Goal: Communication & Community: Ask a question

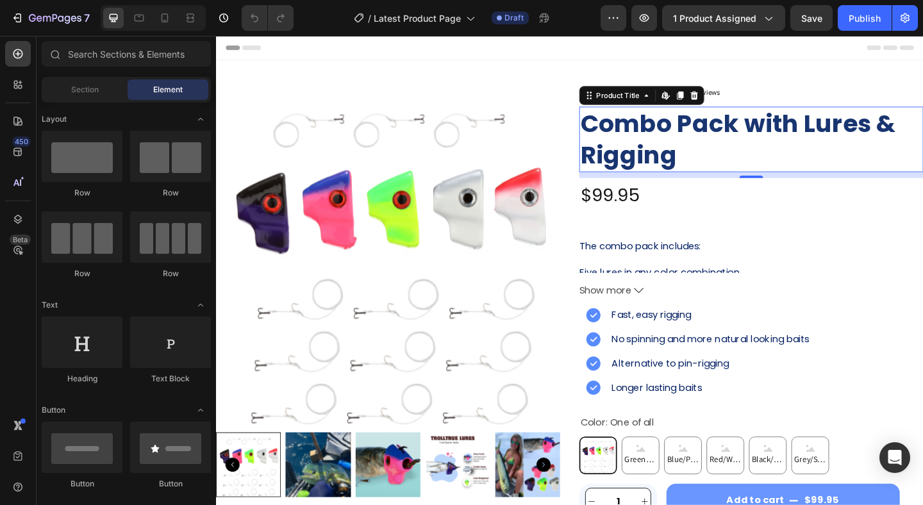
click at [700, 138] on h2 "Combo Pack with Lures & Rigging" at bounding box center [798, 148] width 374 height 71
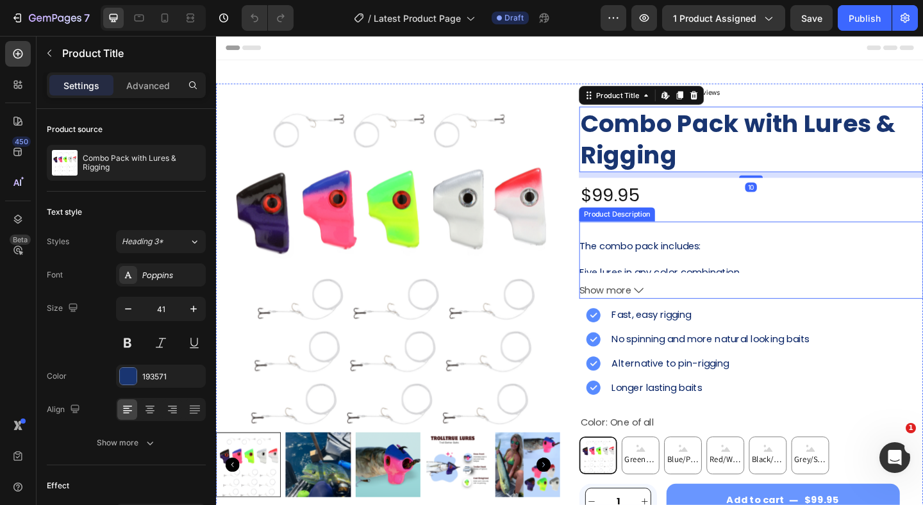
scroll to position [206, 0]
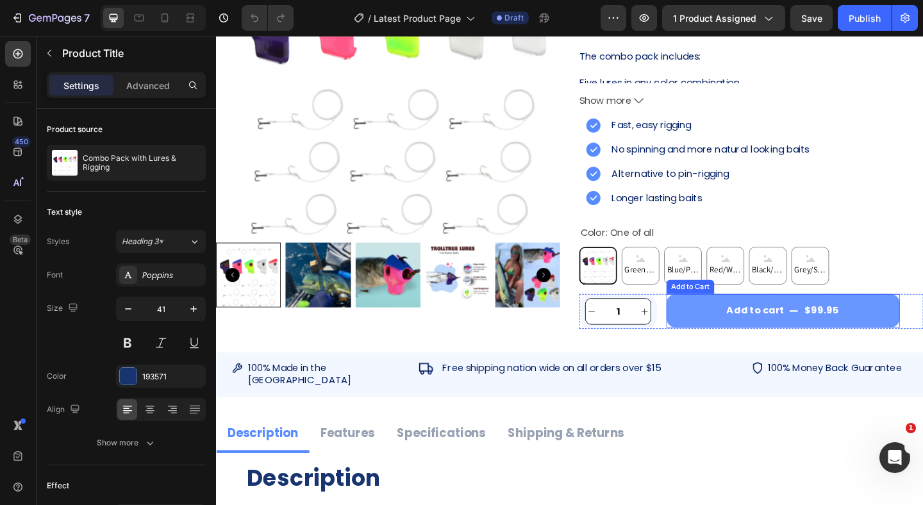
click at [707, 334] on button "Add to cart $99.95" at bounding box center [832, 335] width 254 height 37
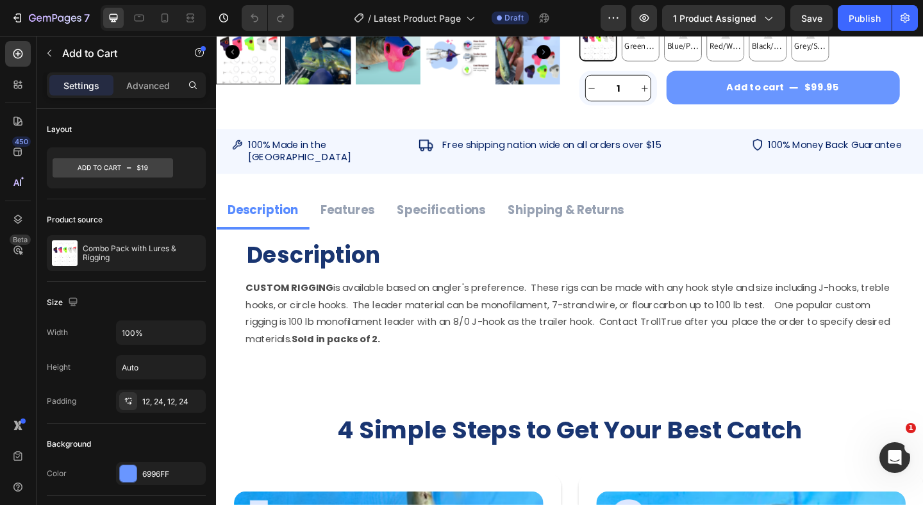
scroll to position [450, 0]
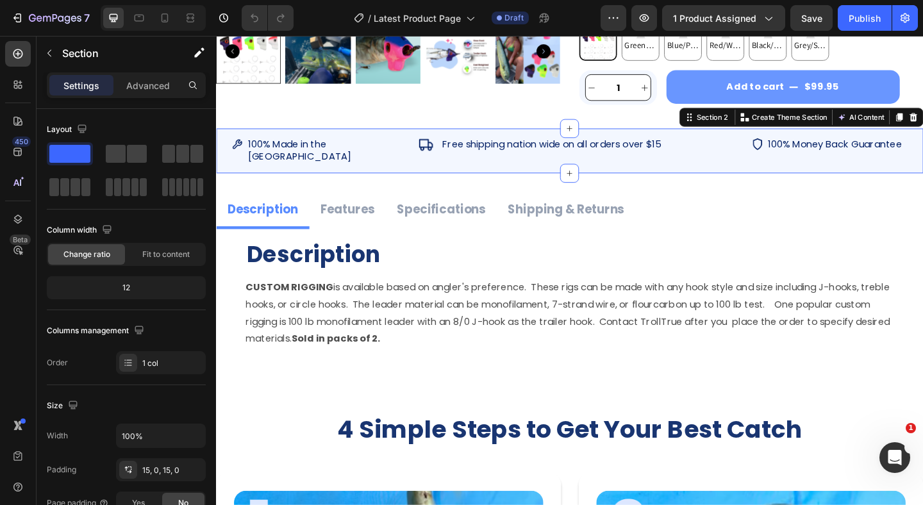
click at [365, 144] on div "Image 100% Made in the [GEOGRAPHIC_DATA] Heading Row Image Free shipping nation…" at bounding box center [600, 160] width 769 height 49
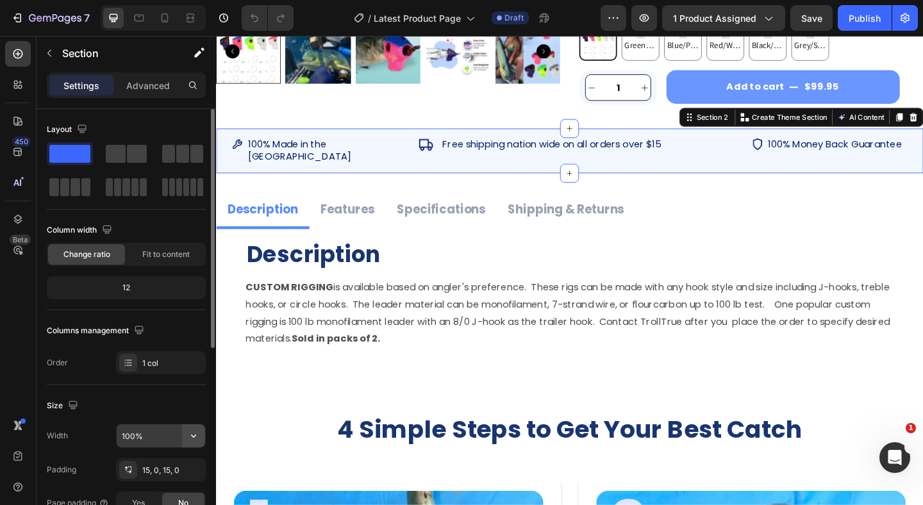
click at [199, 433] on icon "button" at bounding box center [193, 435] width 13 height 13
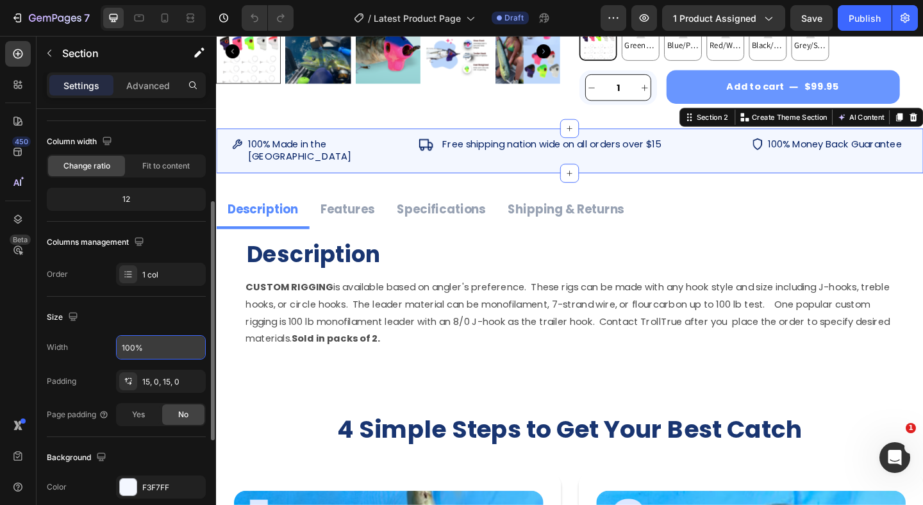
scroll to position [122, 0]
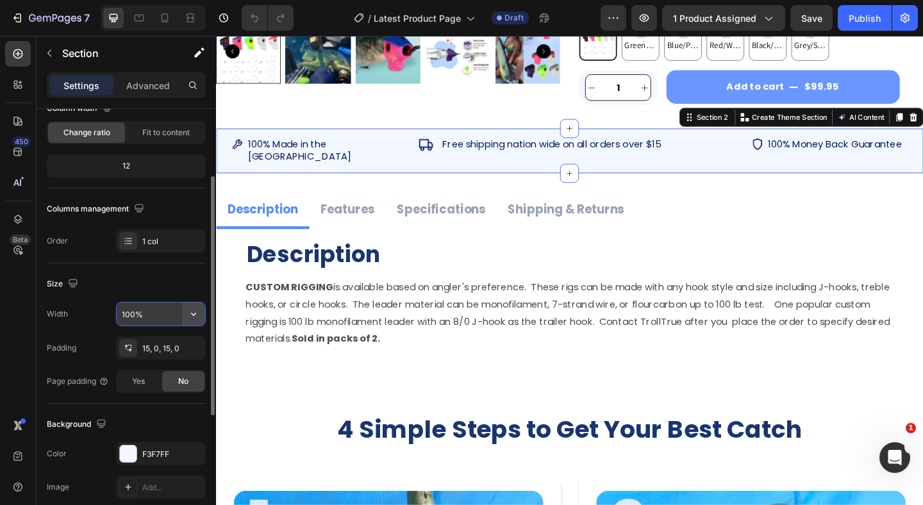
click at [190, 318] on icon "button" at bounding box center [193, 314] width 13 height 13
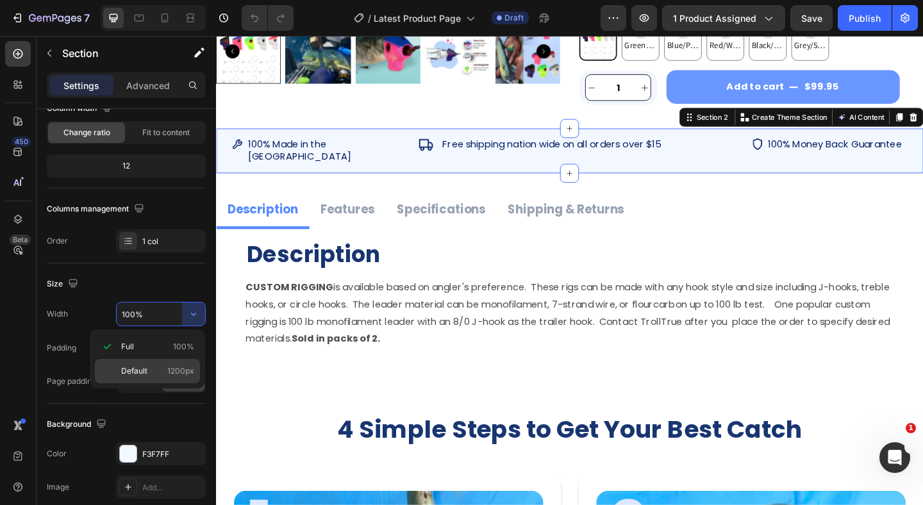
click at [160, 366] on p "Default 1200px" at bounding box center [157, 371] width 73 height 12
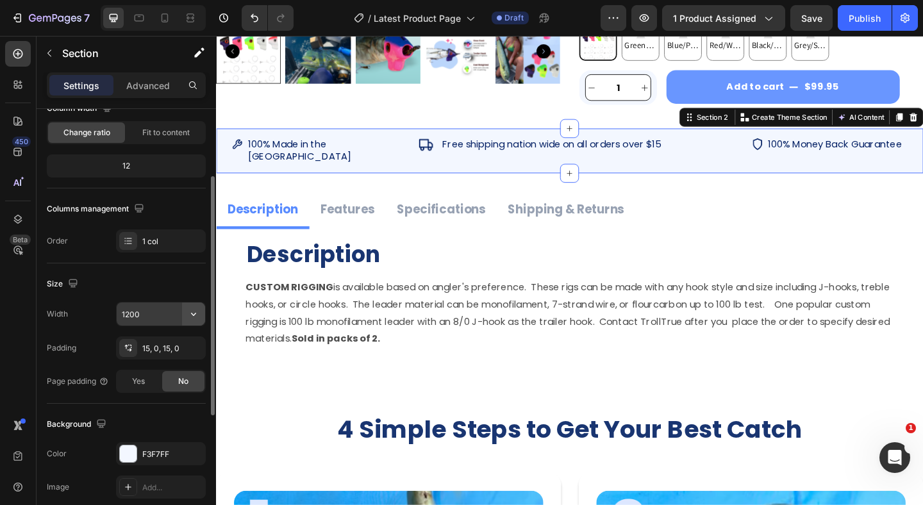
click at [188, 316] on icon "button" at bounding box center [193, 314] width 13 height 13
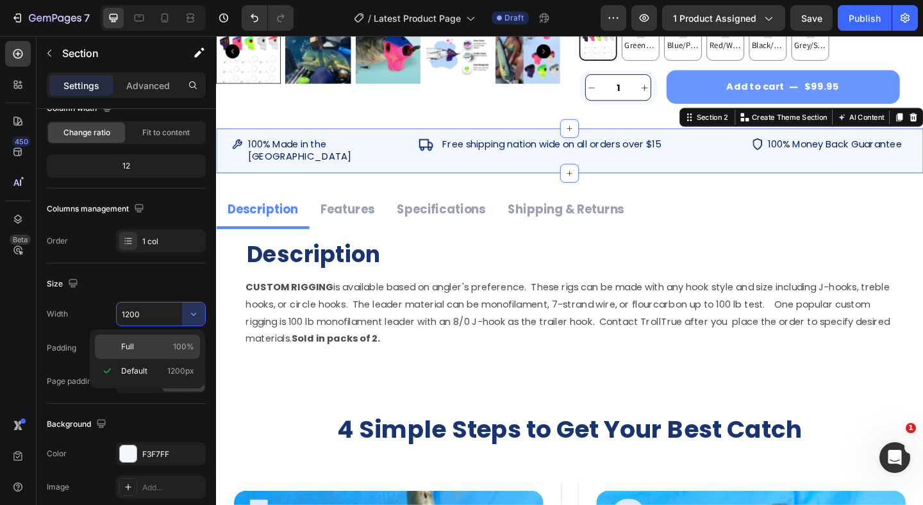
click at [174, 349] on span "100%" at bounding box center [183, 347] width 21 height 12
type input "100%"
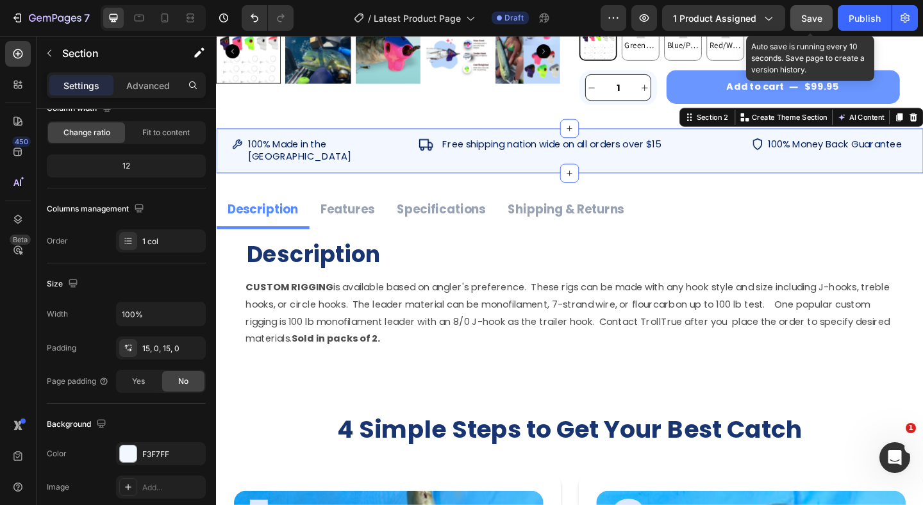
click at [810, 25] on button "Save" at bounding box center [811, 18] width 42 height 26
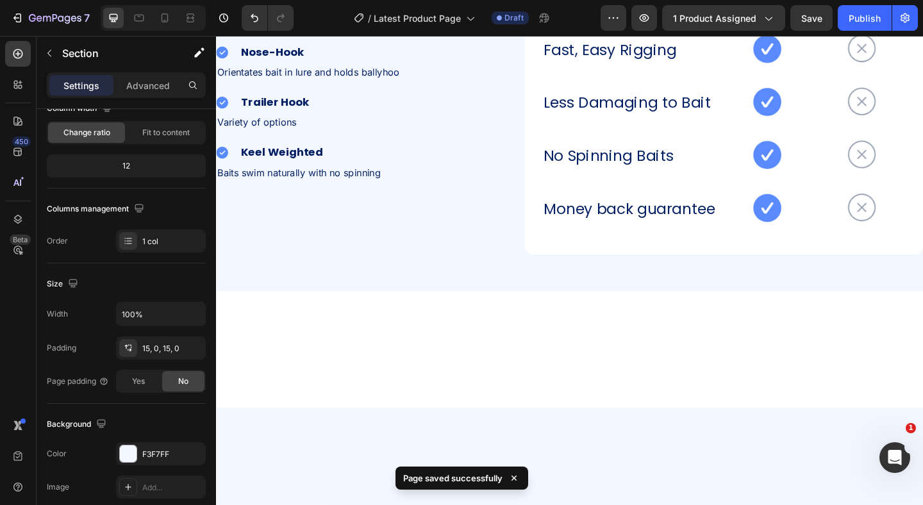
scroll to position [2089, 0]
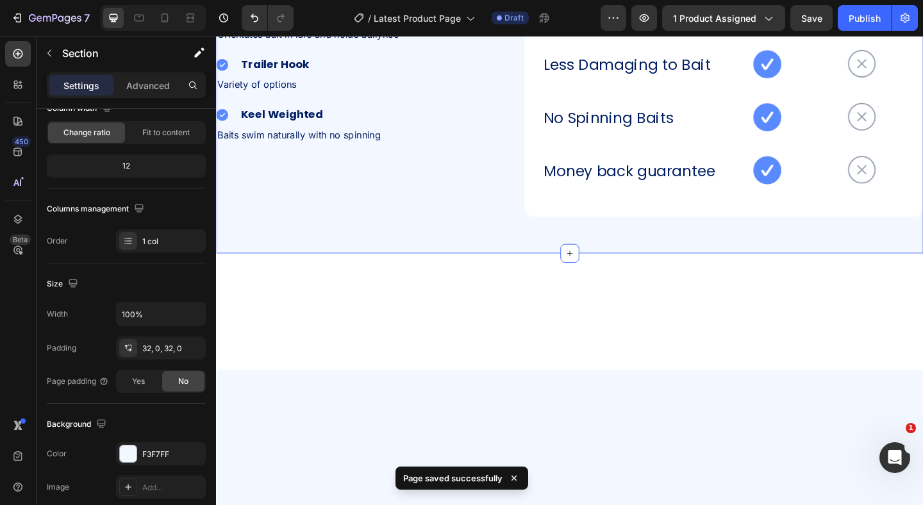
click at [476, 156] on div "TrollTrue lures vs pin-rigging Heading Image Nose-Hook Heading Row Orientates b…" at bounding box center [600, 71] width 769 height 402
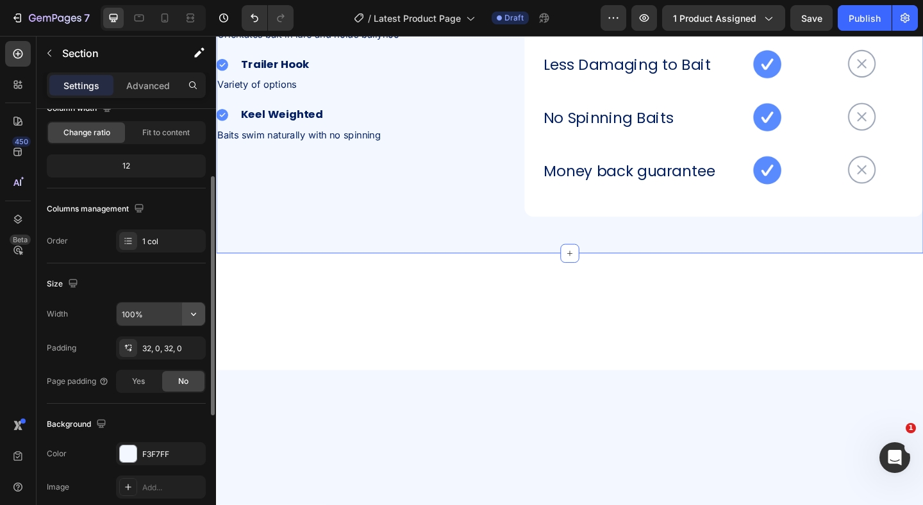
click at [191, 316] on icon "button" at bounding box center [193, 314] width 13 height 13
click at [147, 315] on input "100%" at bounding box center [161, 313] width 88 height 23
drag, startPoint x: 154, startPoint y: 318, endPoint x: 113, endPoint y: 316, distance: 41.7
click at [113, 316] on div "Width 100%" at bounding box center [126, 314] width 159 height 24
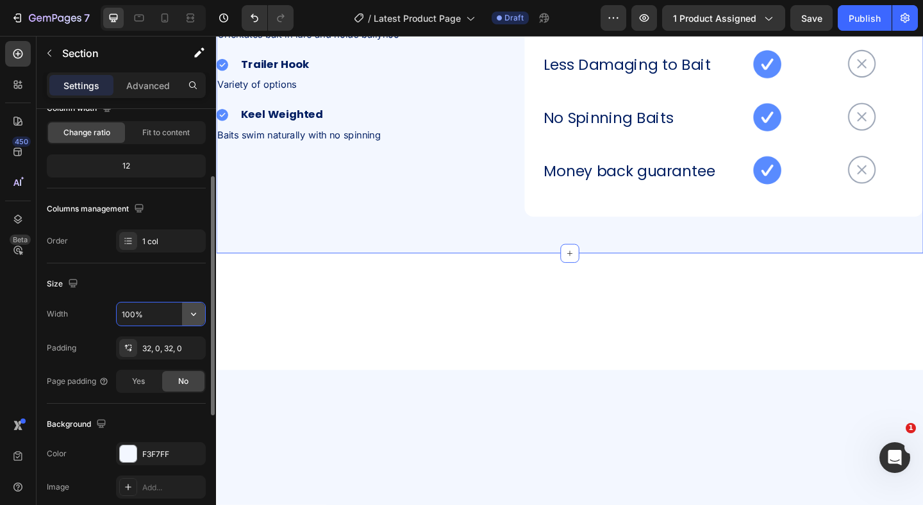
click at [190, 318] on icon "button" at bounding box center [193, 314] width 13 height 13
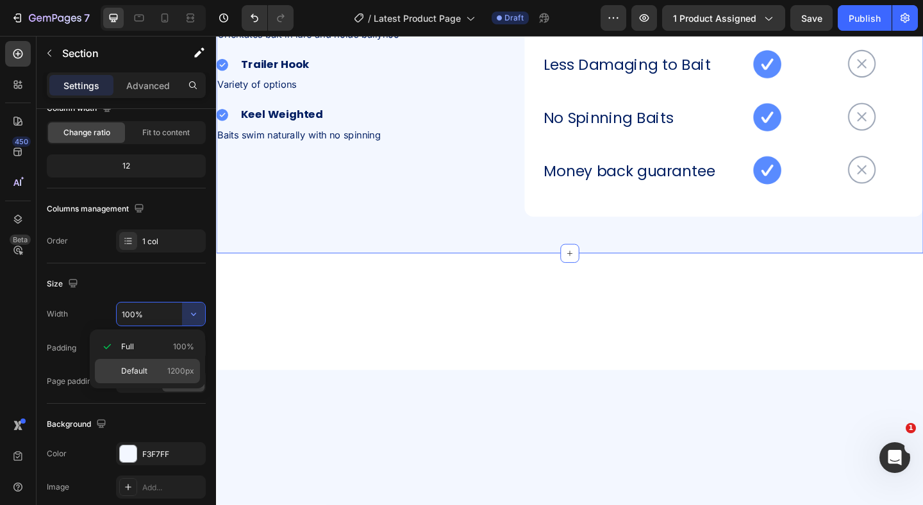
click at [153, 367] on p "Default 1200px" at bounding box center [157, 371] width 73 height 12
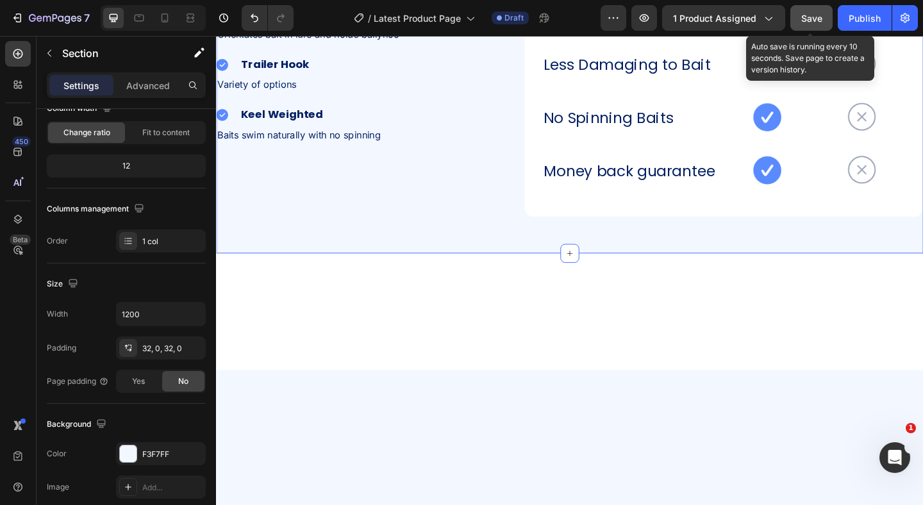
click at [814, 7] on button "Save" at bounding box center [811, 18] width 42 height 26
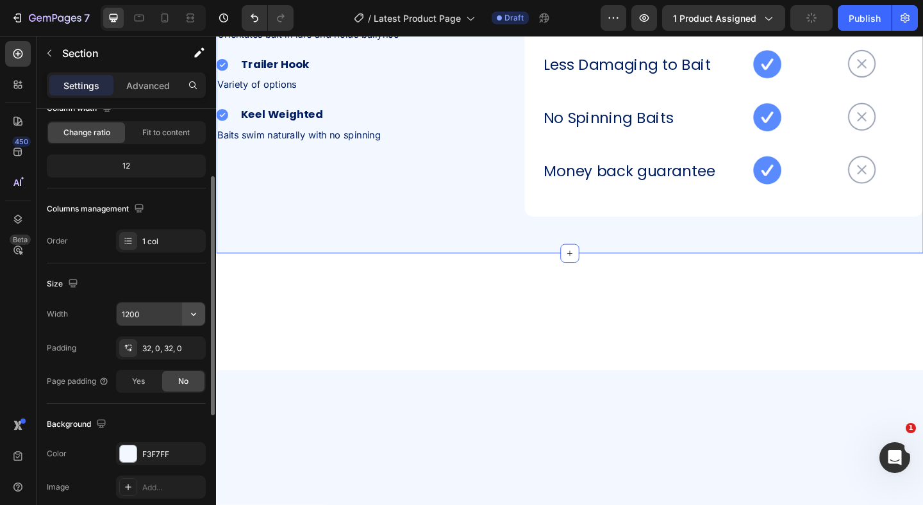
click at [200, 309] on button "button" at bounding box center [193, 313] width 23 height 23
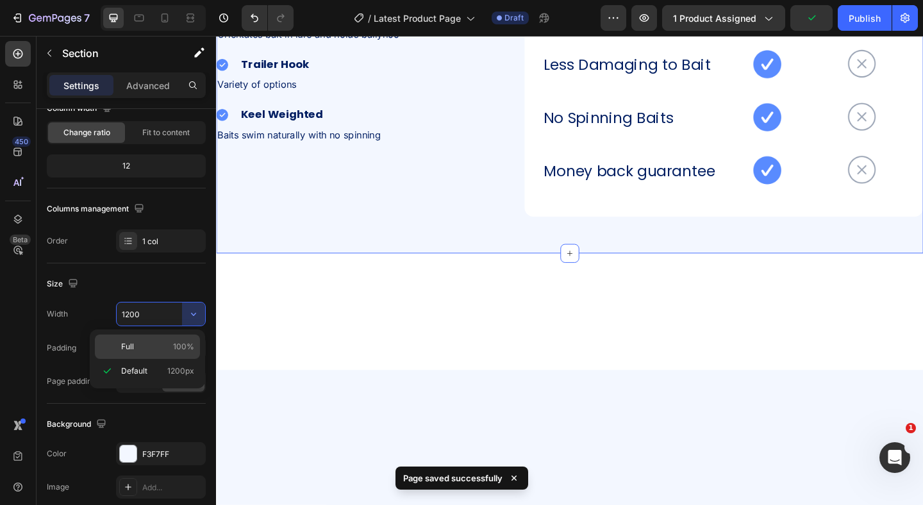
click at [162, 346] on p "Full 100%" at bounding box center [157, 347] width 73 height 12
type input "100%"
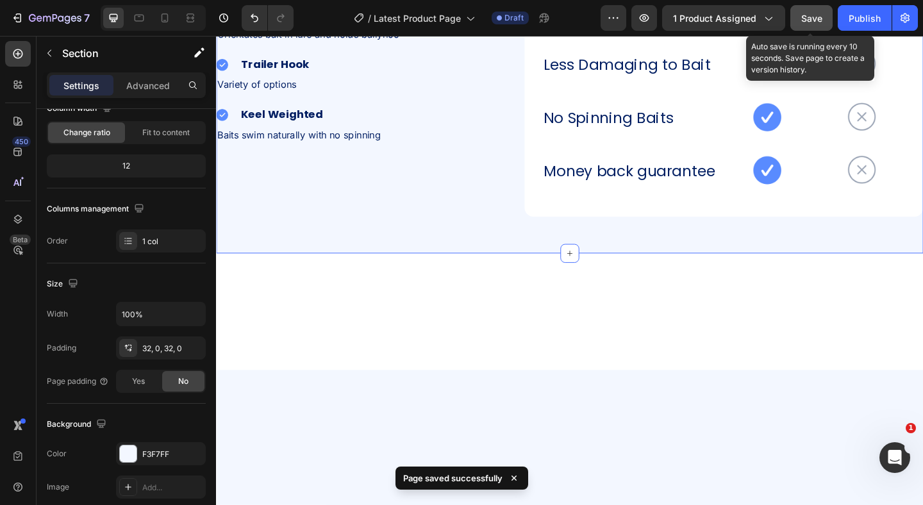
click at [812, 22] on span "Save" at bounding box center [811, 18] width 21 height 11
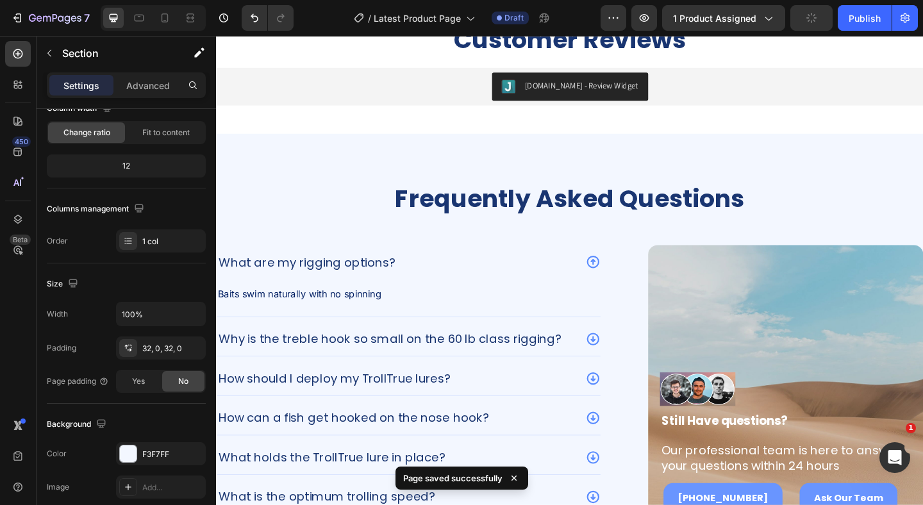
scroll to position [2673, 0]
click at [461, 163] on div "Frequently Asked Questions Heading What are my rigging options? Baits swim natu…" at bounding box center [600, 397] width 769 height 509
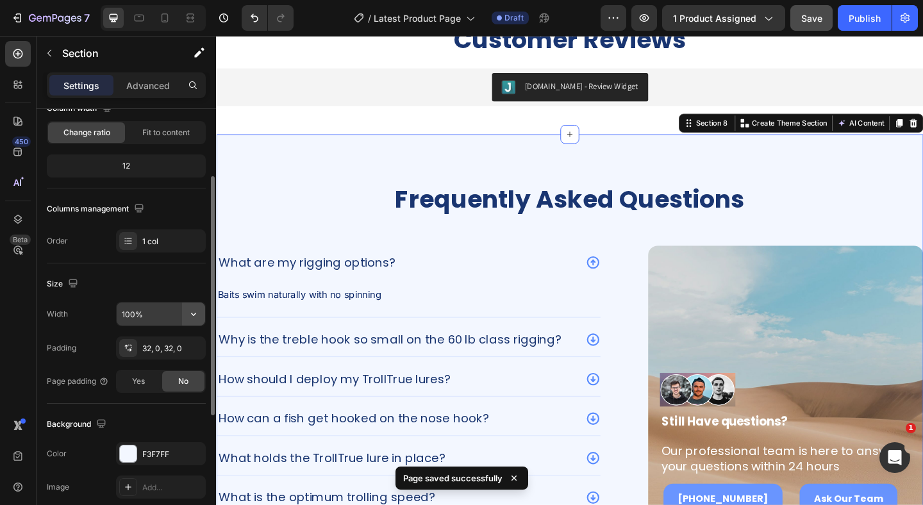
click at [193, 317] on icon "button" at bounding box center [193, 314] width 13 height 13
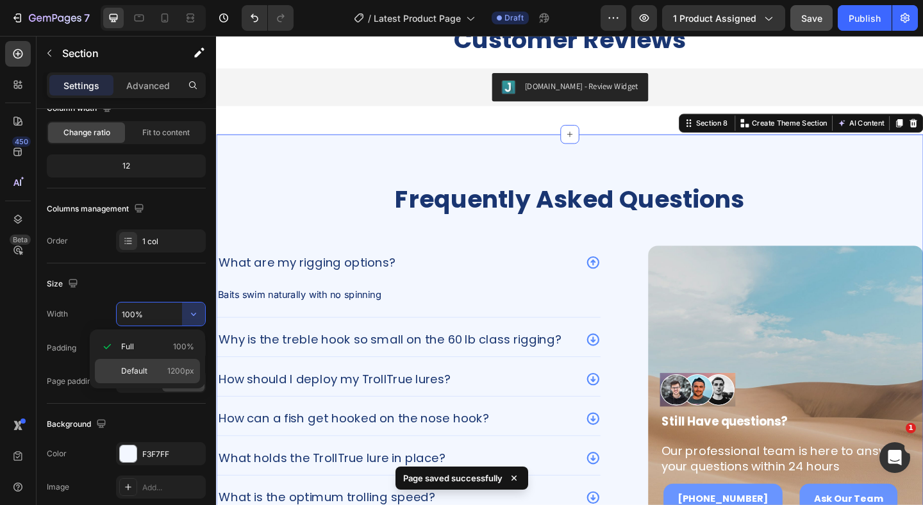
click at [156, 367] on p "Default 1200px" at bounding box center [157, 371] width 73 height 12
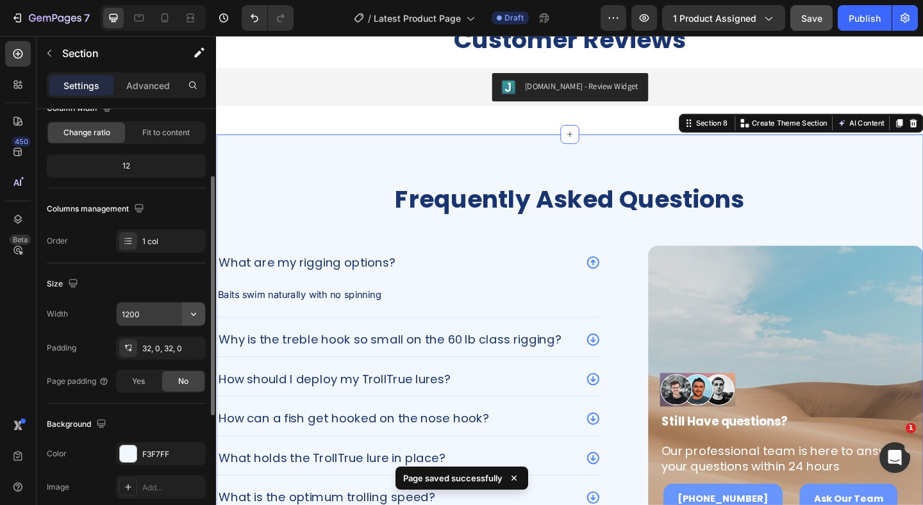
click at [192, 314] on icon "button" at bounding box center [193, 314] width 5 height 3
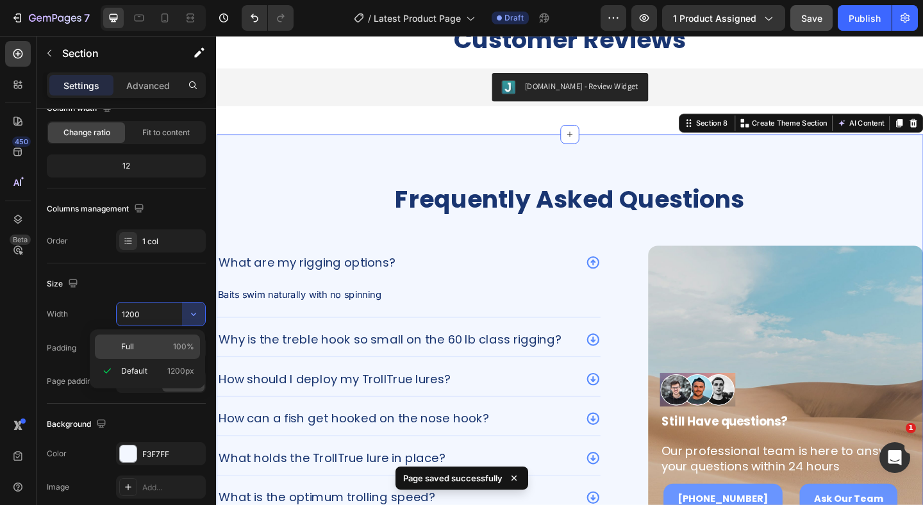
click at [144, 350] on p "Full 100%" at bounding box center [157, 347] width 73 height 12
type input "100%"
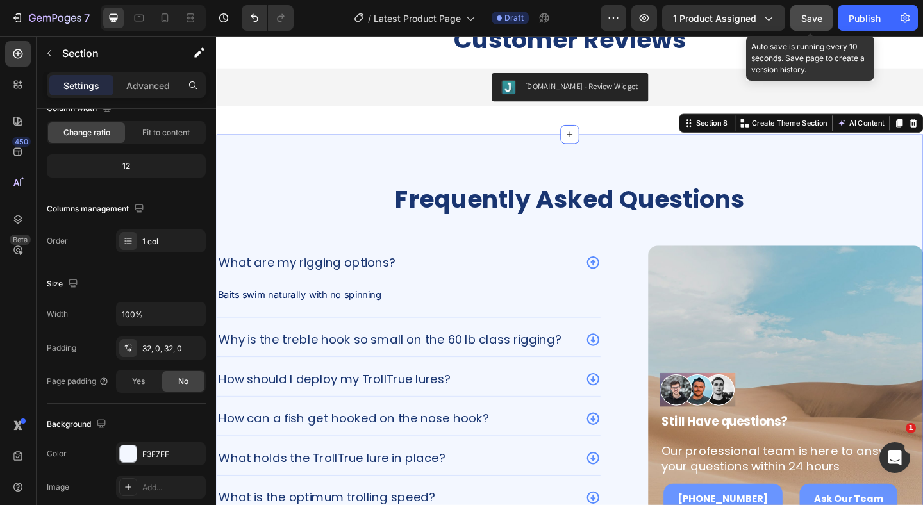
click at [823, 21] on button "Save" at bounding box center [811, 18] width 42 height 26
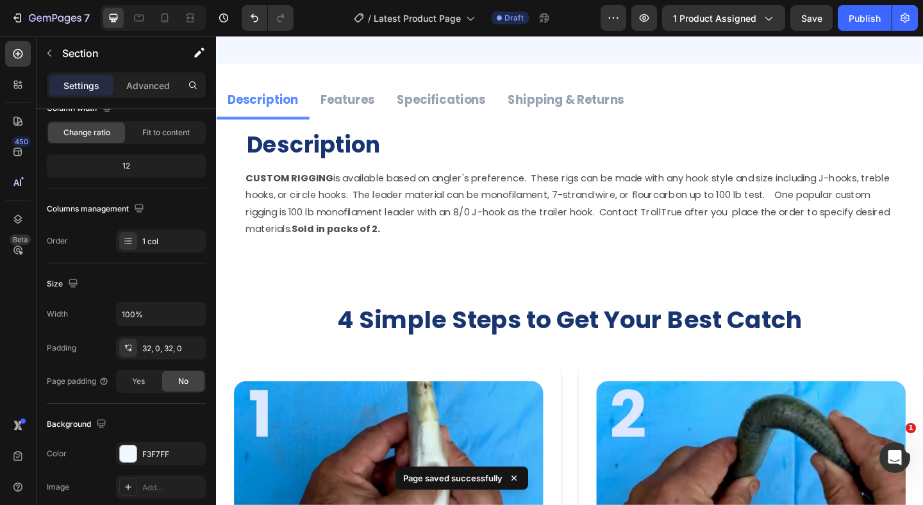
scroll to position [0, 0]
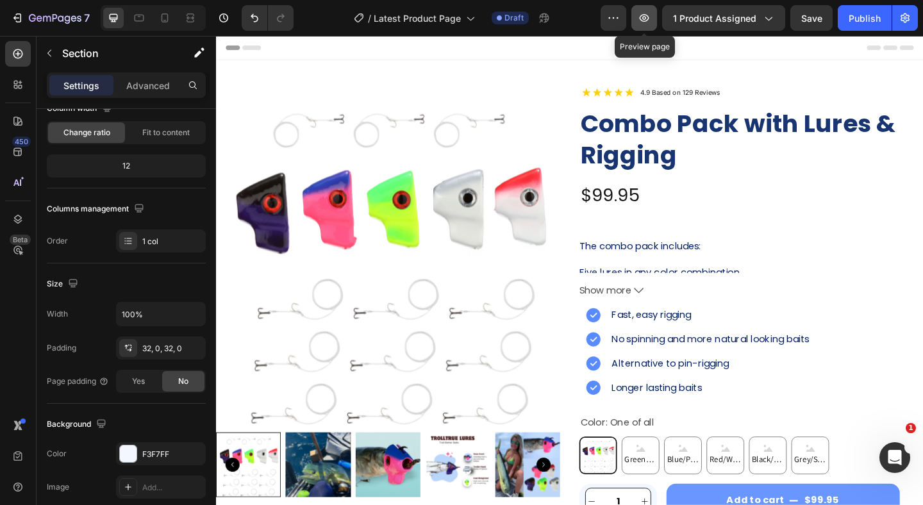
click at [650, 19] on icon "button" at bounding box center [644, 18] width 13 height 13
click at [20, 483] on icon at bounding box center [17, 486] width 9 height 9
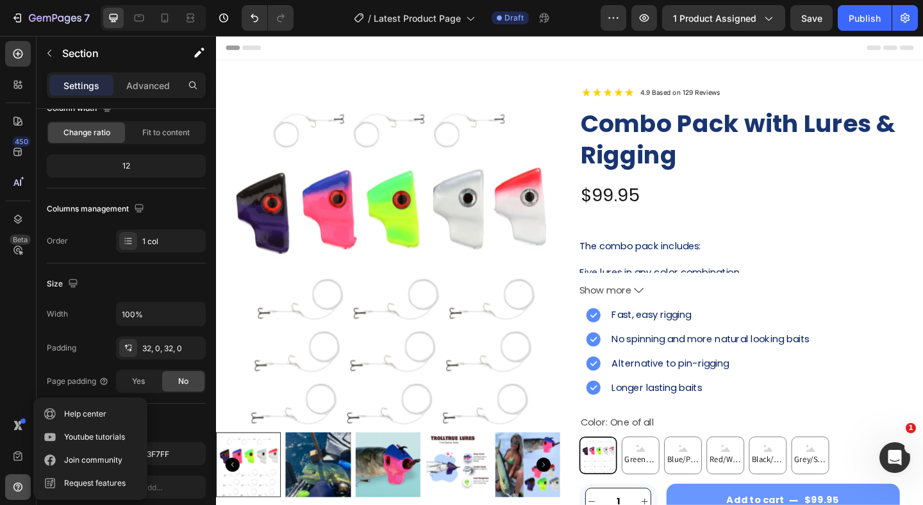
click at [20, 483] on icon at bounding box center [17, 486] width 9 height 9
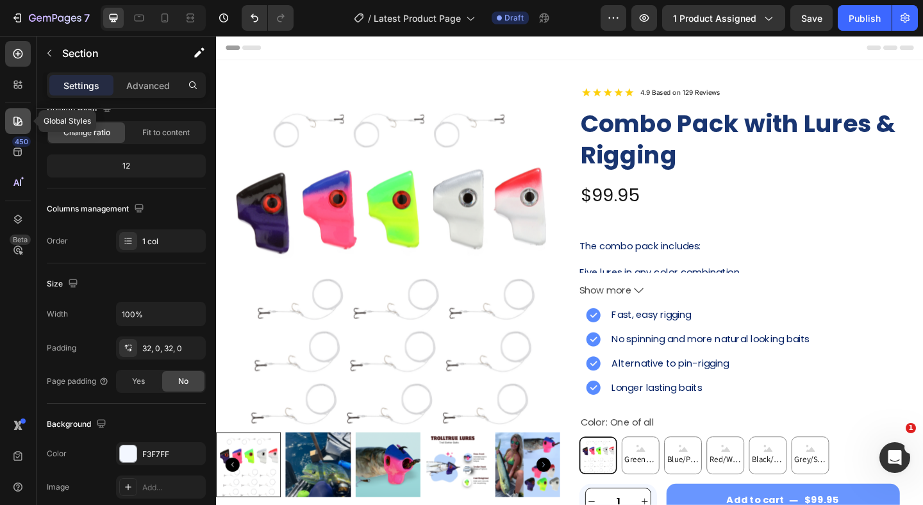
click at [17, 110] on div at bounding box center [18, 121] width 26 height 26
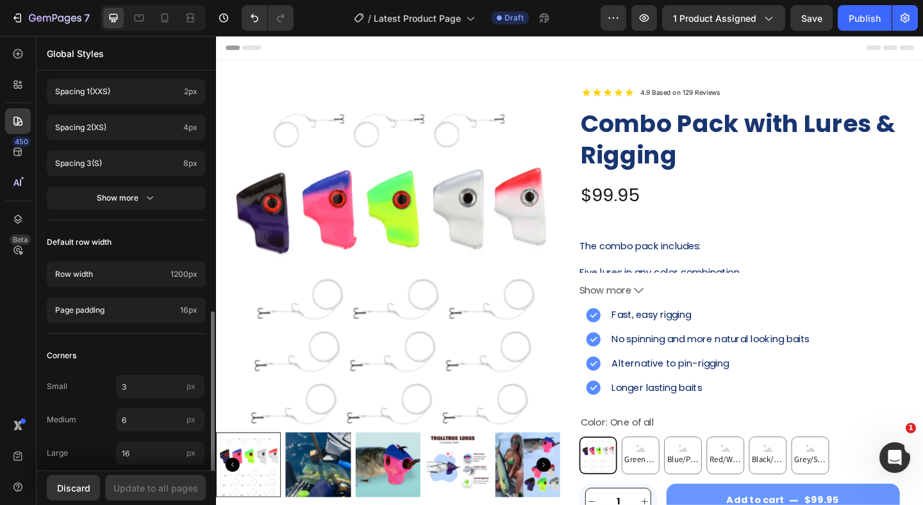
scroll to position [541, 0]
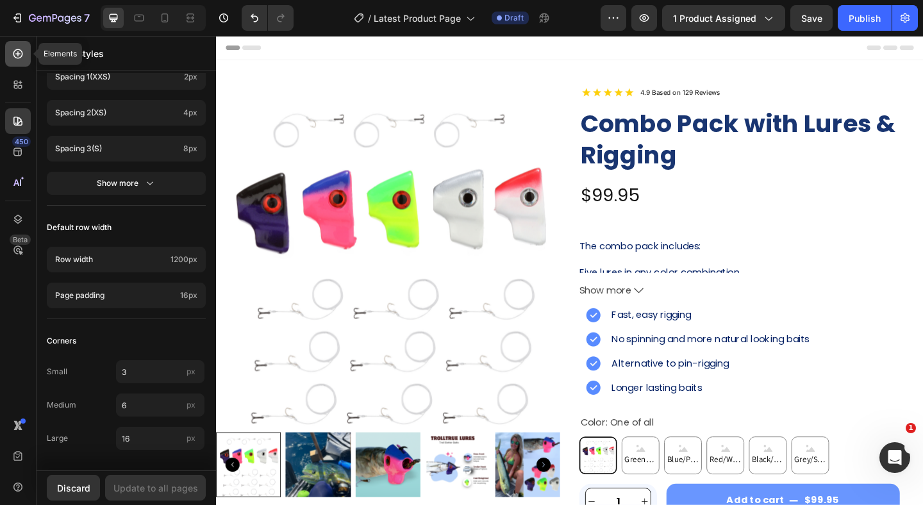
click at [15, 58] on icon at bounding box center [18, 53] width 13 height 13
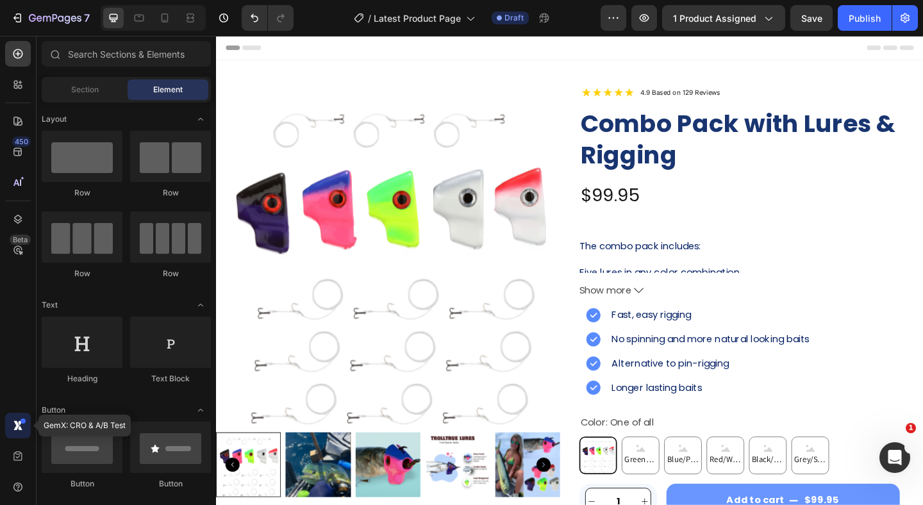
click at [21, 419] on div at bounding box center [18, 426] width 26 height 26
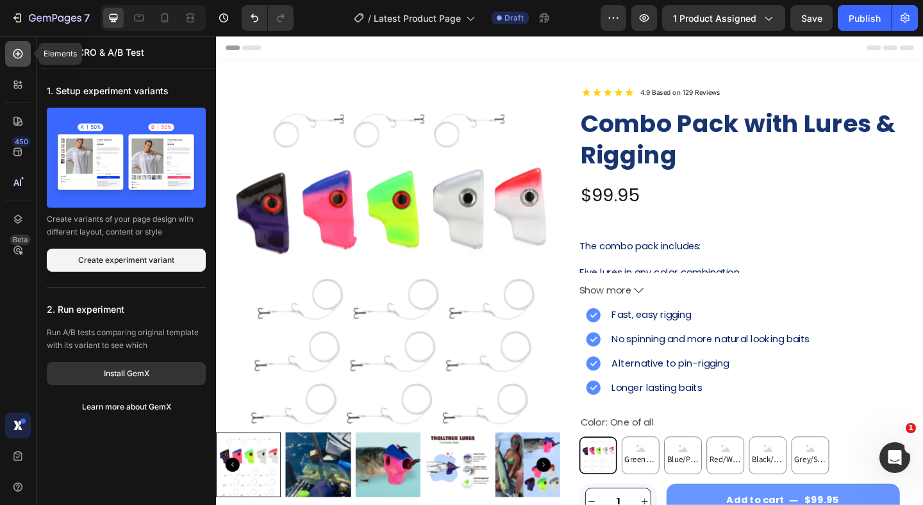
click at [22, 57] on icon at bounding box center [18, 53] width 13 height 13
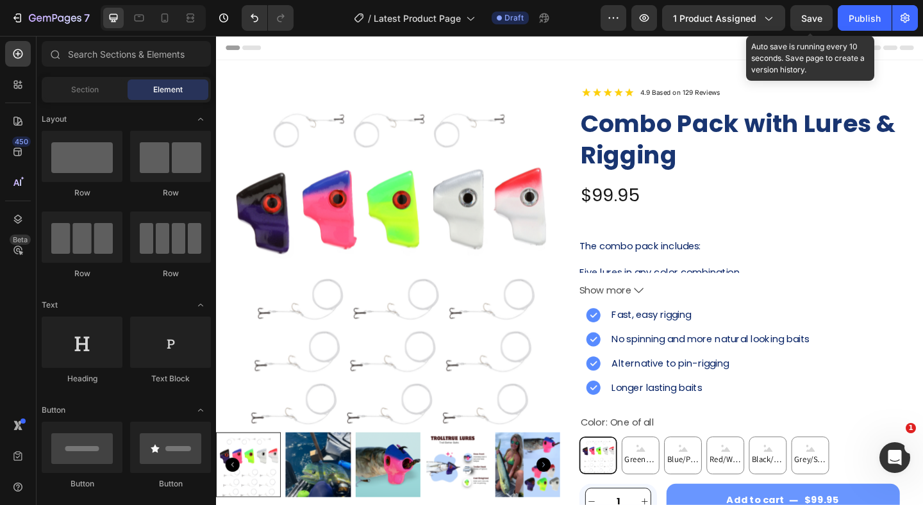
click at [808, 17] on span "Save" at bounding box center [811, 18] width 21 height 11
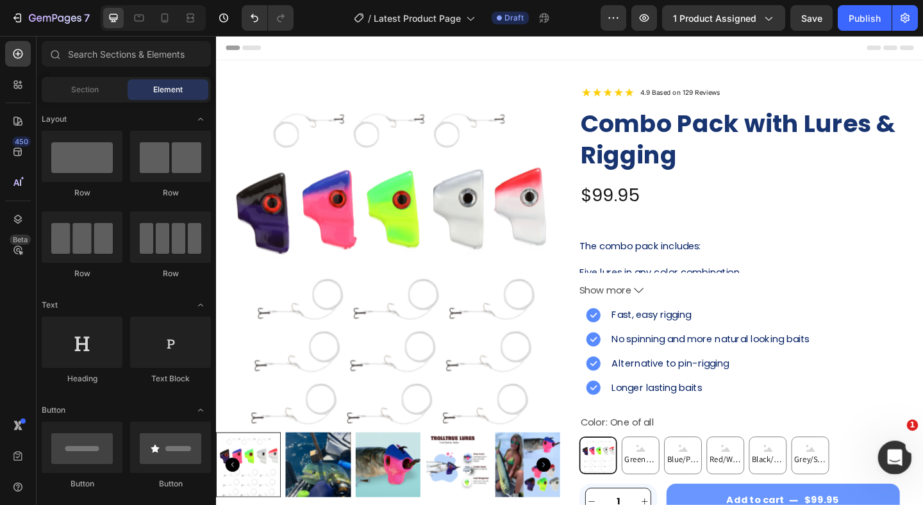
click at [887, 450] on icon "Open Intercom Messenger" at bounding box center [892, 455] width 21 height 21
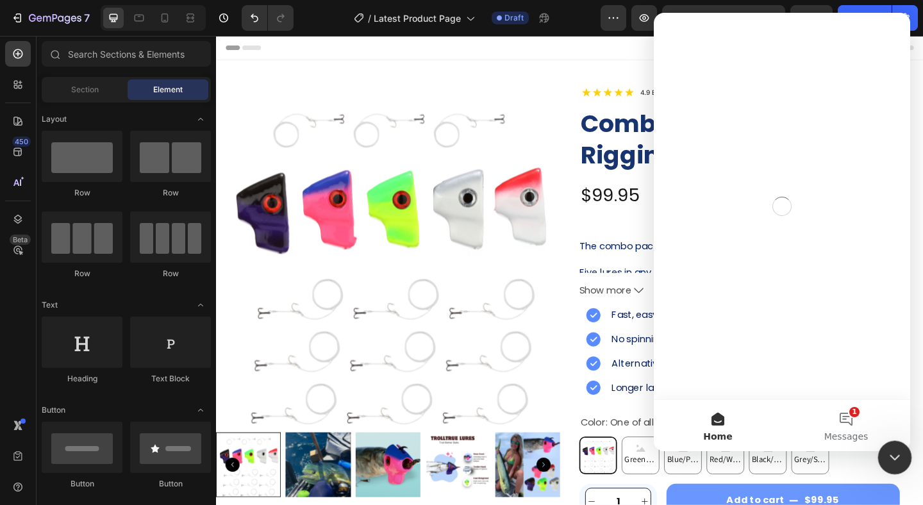
scroll to position [0, 0]
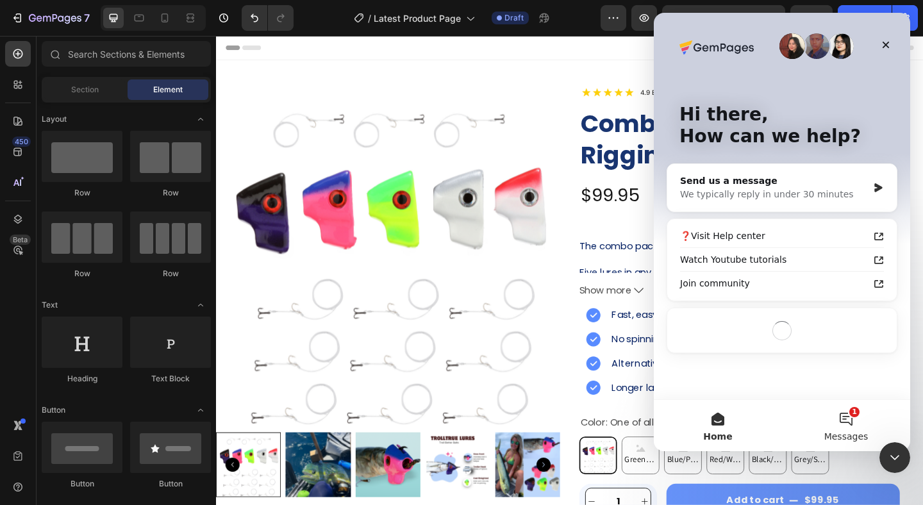
click at [832, 418] on button "1 Messages" at bounding box center [846, 425] width 128 height 51
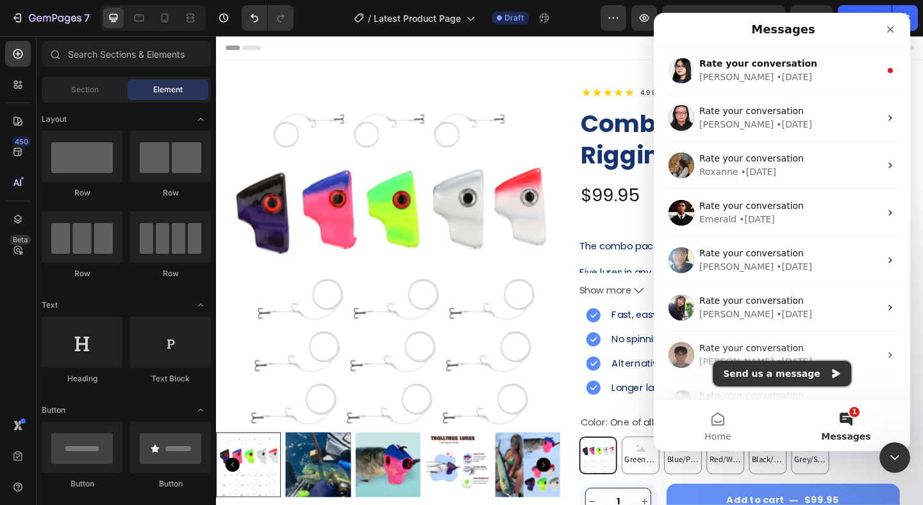
click at [768, 374] on button "Send us a message" at bounding box center [782, 374] width 138 height 26
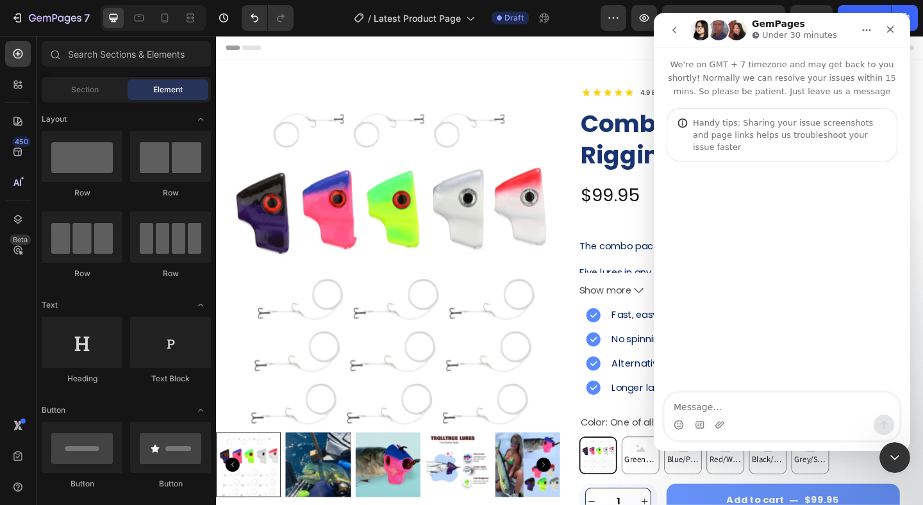
click at [785, 408] on textarea "Message…" at bounding box center [781, 404] width 235 height 22
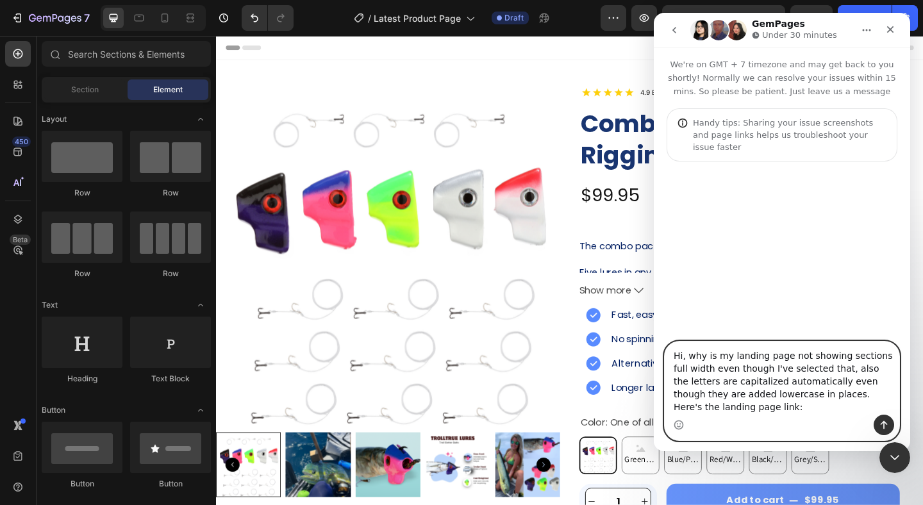
paste textarea "[URL][DOMAIN_NAME]"
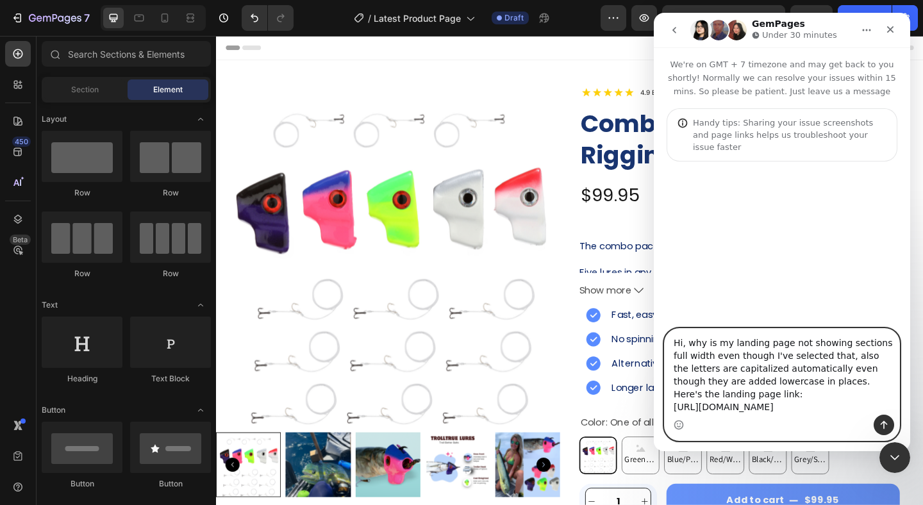
scroll to position [46, 0]
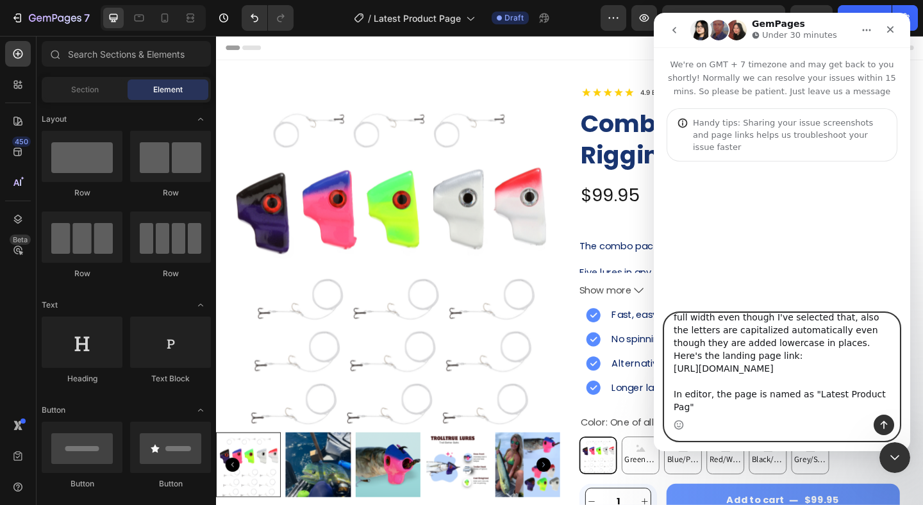
type textarea "Hi, why is my landing page not showing sections full width even though I've sel…"
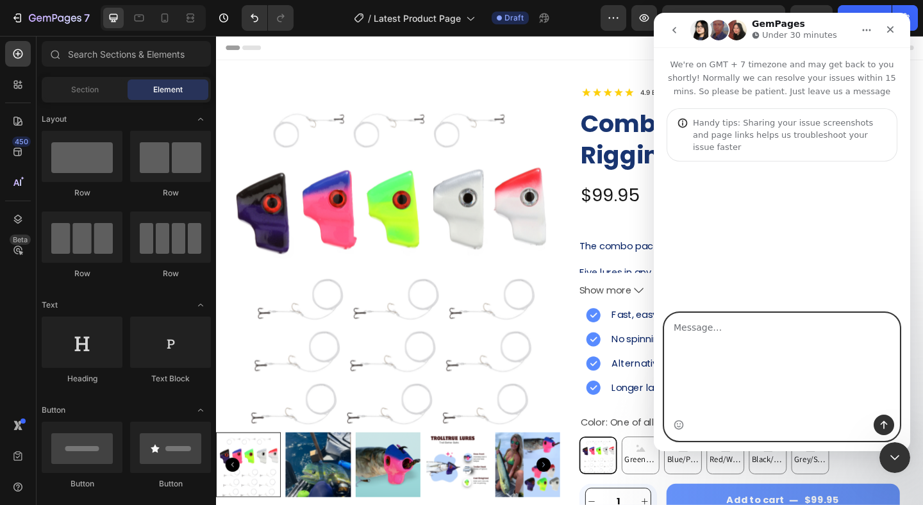
scroll to position [0, 0]
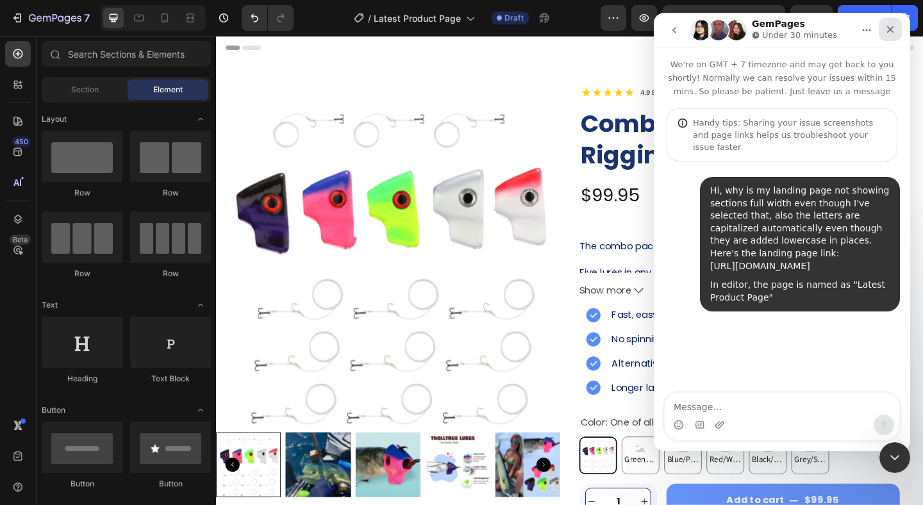
click at [894, 32] on icon "Close" at bounding box center [890, 29] width 10 height 10
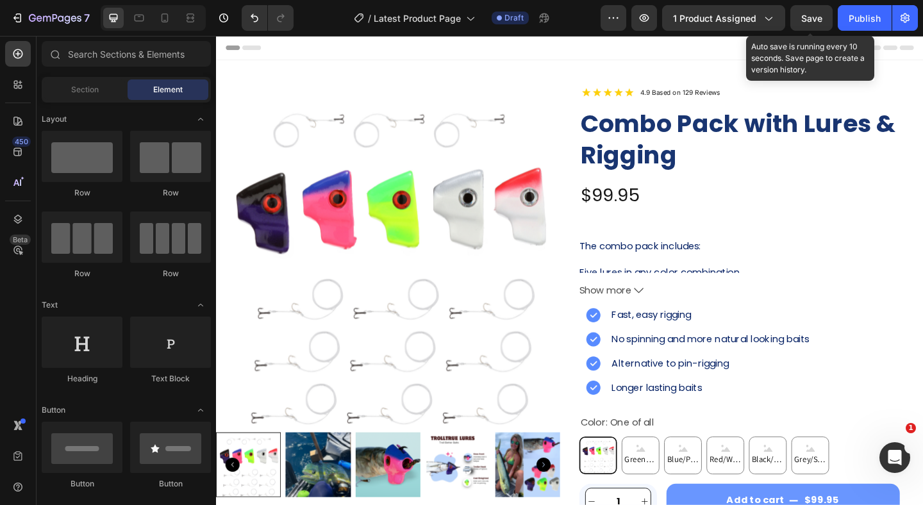
click at [809, 23] on div "Save" at bounding box center [811, 18] width 21 height 13
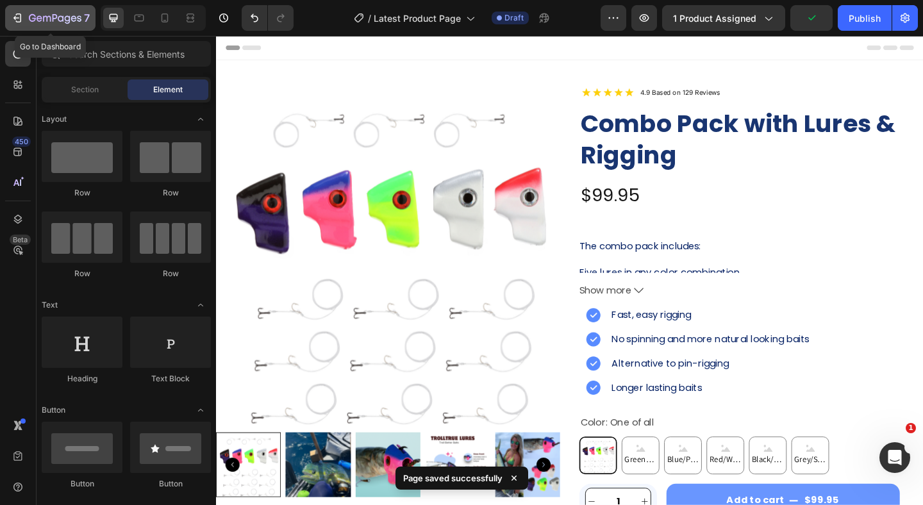
click at [54, 24] on div "7" at bounding box center [59, 17] width 61 height 15
